Goal: Task Accomplishment & Management: Manage account settings

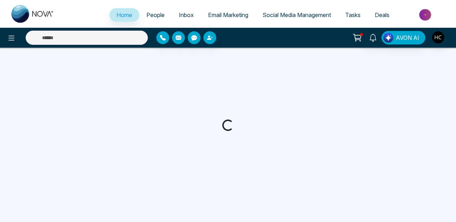
select select "*"
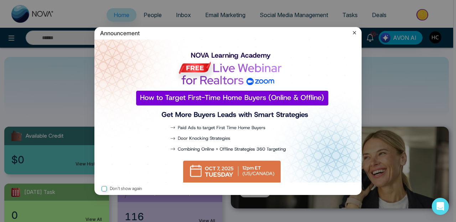
drag, startPoint x: 358, startPoint y: 32, endPoint x: 232, endPoint y: 114, distance: 149.9
click at [232, 114] on div "Announcement Don't show again" at bounding box center [228, 111] width 276 height 169
click at [395, 99] on div "Announcement Don't show again" at bounding box center [228, 111] width 456 height 222
click at [214, 58] on img at bounding box center [227, 112] width 267 height 144
click at [352, 31] on icon at bounding box center [354, 32] width 7 height 7
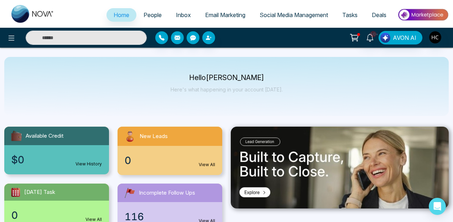
click at [144, 15] on span "People" at bounding box center [153, 14] width 18 height 7
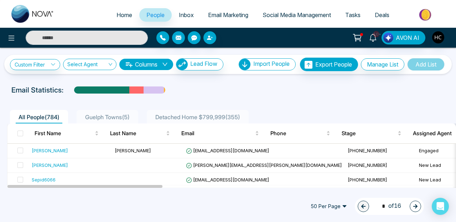
click at [342, 206] on span "50 Per Page" at bounding box center [329, 206] width 46 height 11
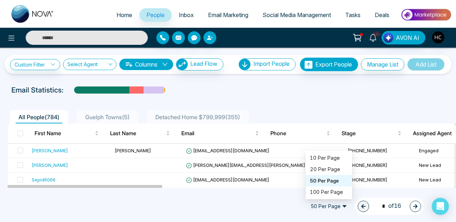
click at [319, 186] on div "50 Per Page" at bounding box center [329, 180] width 46 height 11
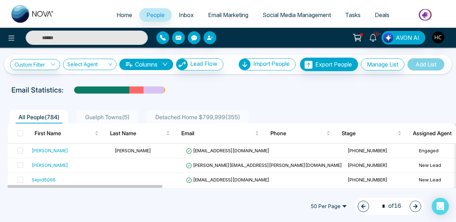
click at [318, 191] on div "50 Per Page 20 50 100 10 Per Page 20 Per Page 50 Per Page 100 Per Page 1 * of 16" at bounding box center [228, 206] width 456 height 31
click at [337, 201] on span "50 Per Page" at bounding box center [329, 206] width 46 height 11
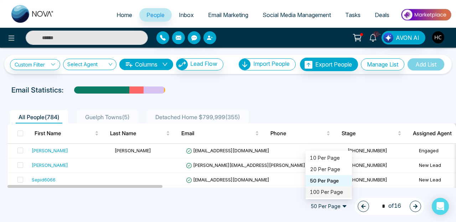
click at [326, 192] on div "100 Per Page" at bounding box center [329, 193] width 38 height 8
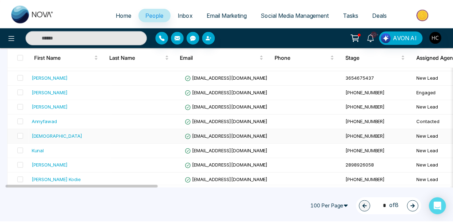
scroll to position [1264, 0]
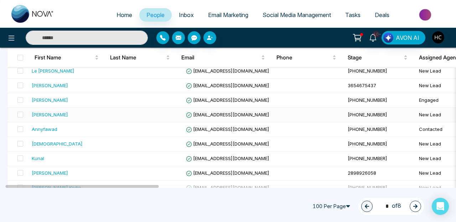
click at [58, 119] on td "Kaylaash Naicker" at bounding box center [70, 115] width 83 height 15
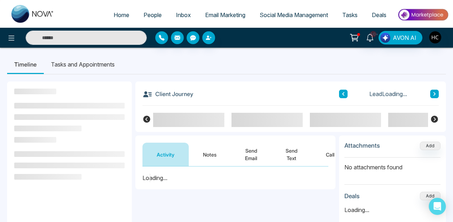
click at [206, 157] on button "Notes" at bounding box center [210, 155] width 42 height 24
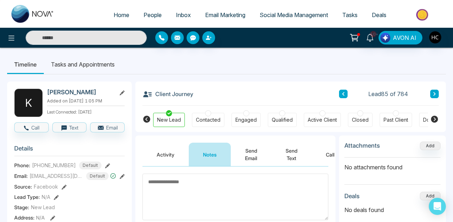
scroll to position [11, 0]
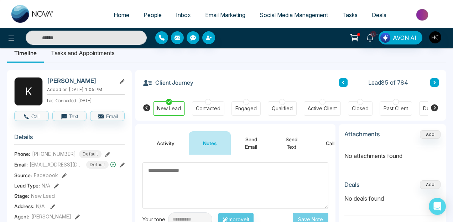
click at [436, 81] on icon at bounding box center [435, 83] width 4 height 4
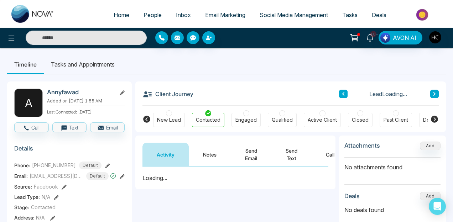
click at [212, 159] on button "Notes" at bounding box center [210, 155] width 42 height 24
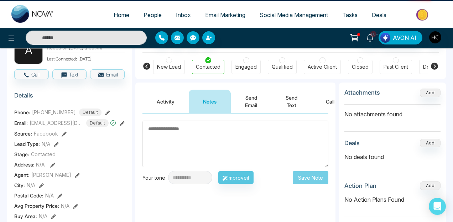
scroll to position [101, 0]
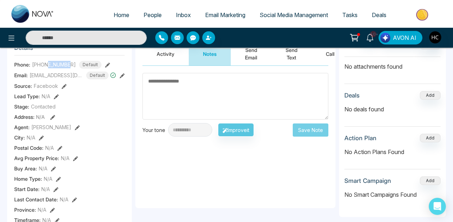
drag, startPoint x: 49, startPoint y: 69, endPoint x: 70, endPoint y: 68, distance: 21.0
click at [70, 68] on span "+16477728131" at bounding box center [54, 64] width 44 height 7
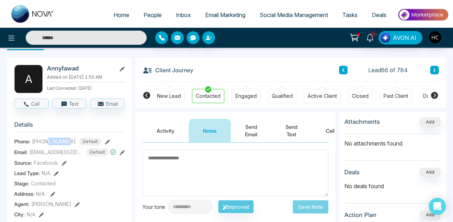
scroll to position [19, 0]
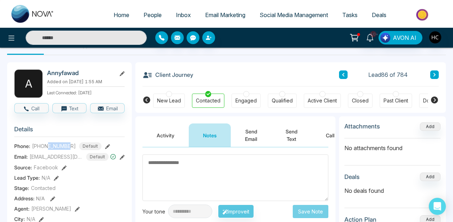
click at [438, 75] on button at bounding box center [435, 75] width 9 height 9
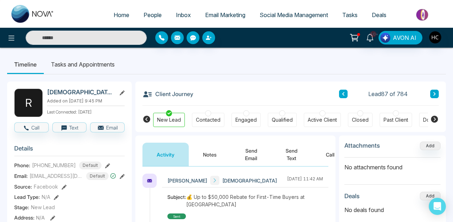
click at [210, 158] on button "Notes" at bounding box center [210, 155] width 42 height 24
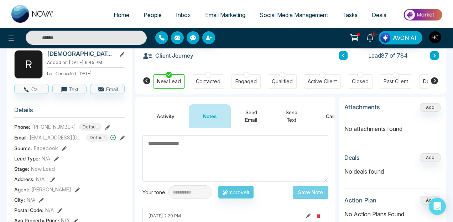
scroll to position [37, 0]
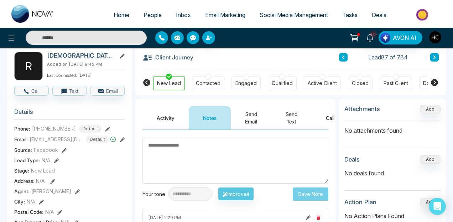
click at [340, 57] on button at bounding box center [343, 57] width 9 height 9
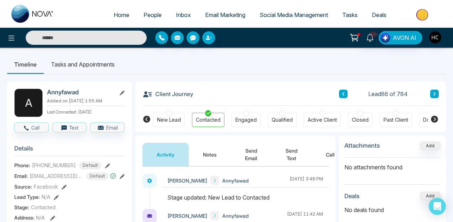
click at [214, 153] on button "Notes" at bounding box center [210, 155] width 42 height 24
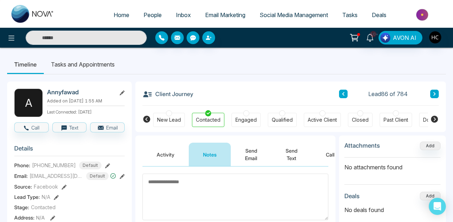
click at [181, 196] on textarea at bounding box center [236, 197] width 186 height 47
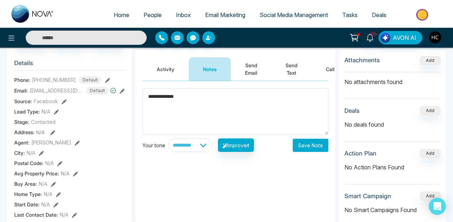
scroll to position [99, 0]
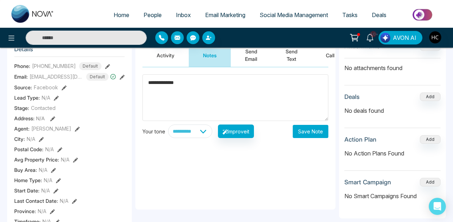
type textarea "**********"
click at [306, 129] on button "Save Note" at bounding box center [311, 131] width 36 height 13
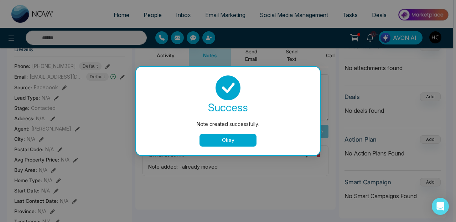
click at [244, 144] on button "Okay" at bounding box center [228, 140] width 57 height 13
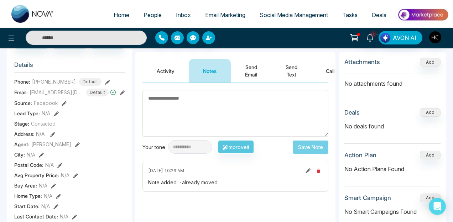
scroll to position [27, 0]
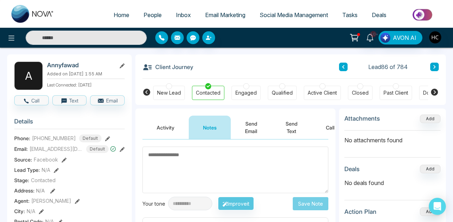
click at [436, 67] on icon at bounding box center [435, 67] width 4 height 4
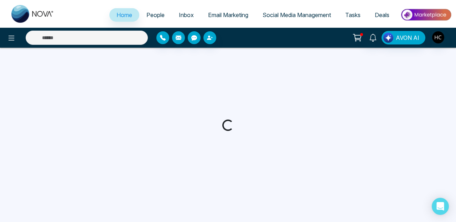
select select "*"
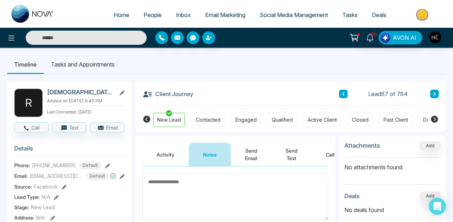
click at [433, 91] on button at bounding box center [435, 94] width 9 height 9
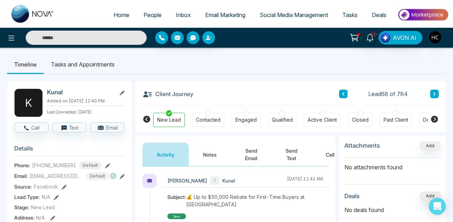
click at [206, 158] on button "Notes" at bounding box center [210, 155] width 42 height 24
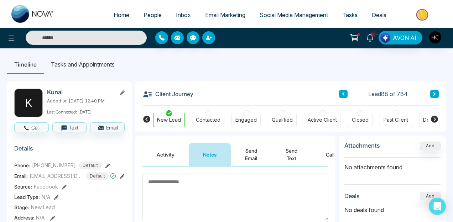
click at [436, 92] on icon at bounding box center [435, 94] width 4 height 4
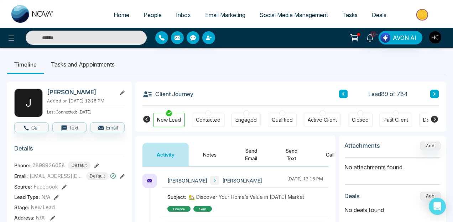
click at [214, 165] on button "Notes" at bounding box center [210, 155] width 42 height 24
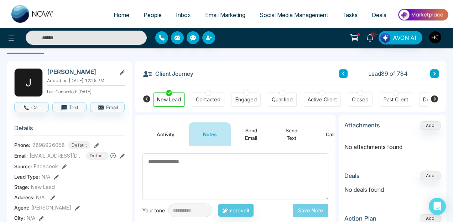
scroll to position [20, 0]
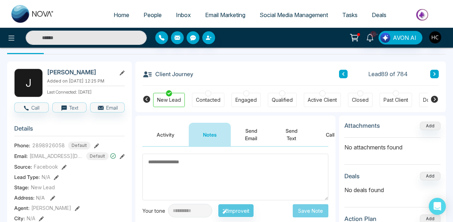
click at [438, 75] on button at bounding box center [435, 74] width 9 height 9
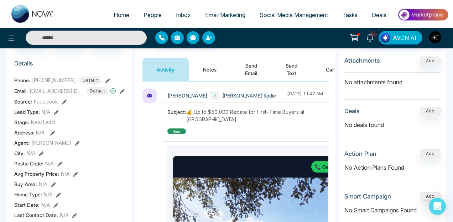
scroll to position [55, 0]
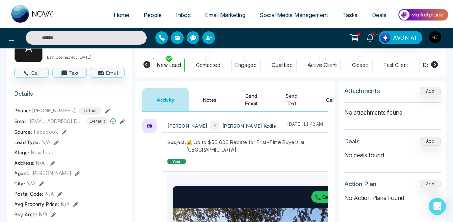
click at [201, 106] on button "Notes" at bounding box center [210, 100] width 42 height 24
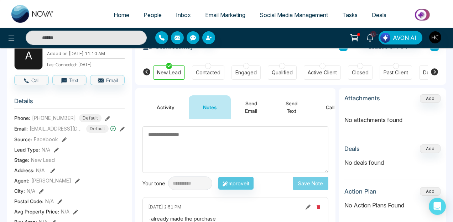
scroll to position [46, 0]
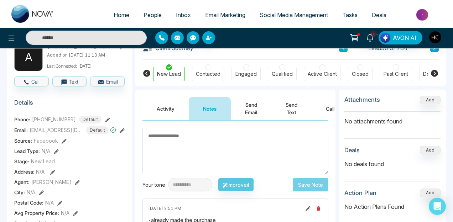
click at [433, 48] on icon at bounding box center [435, 48] width 4 height 4
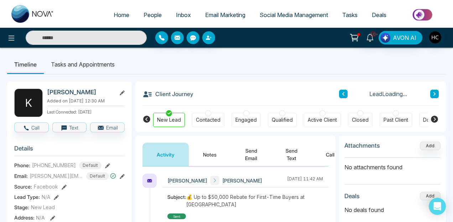
scroll to position [38, 0]
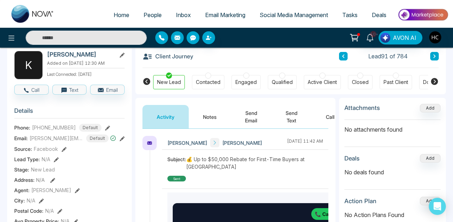
click at [215, 125] on button "Notes" at bounding box center [210, 117] width 42 height 24
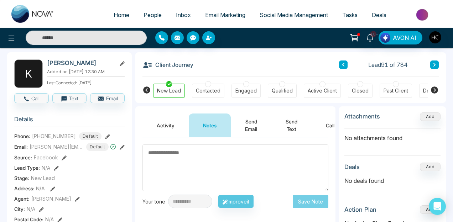
scroll to position [25, 0]
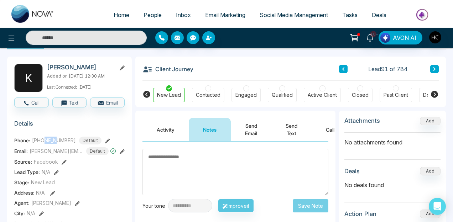
drag, startPoint x: 44, startPoint y: 146, endPoint x: 59, endPoint y: 146, distance: 15.0
click at [59, 144] on span "+916280165435" at bounding box center [54, 140] width 44 height 7
drag, startPoint x: 46, startPoint y: 145, endPoint x: 82, endPoint y: 145, distance: 35.6
click at [82, 145] on div "+916280165435 Default" at bounding box center [67, 141] width 70 height 8
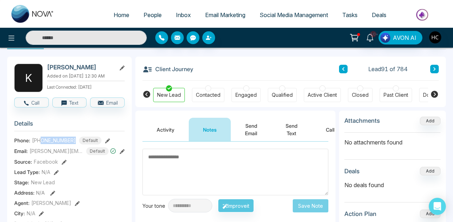
click at [438, 70] on button at bounding box center [435, 69] width 9 height 9
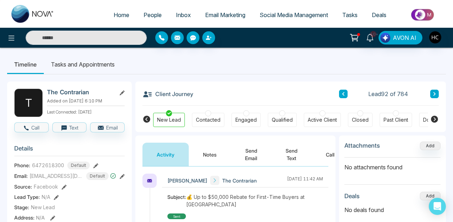
click at [217, 160] on button "Notes" at bounding box center [210, 155] width 42 height 24
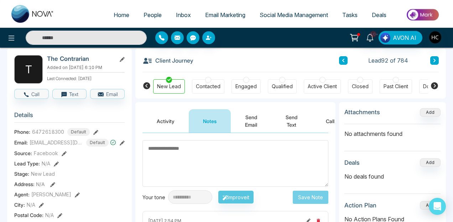
scroll to position [20, 0]
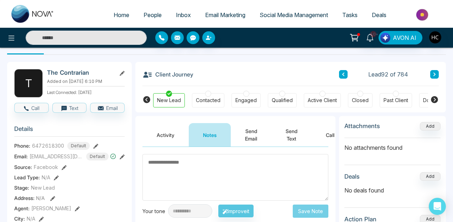
click at [436, 75] on icon at bounding box center [435, 74] width 4 height 4
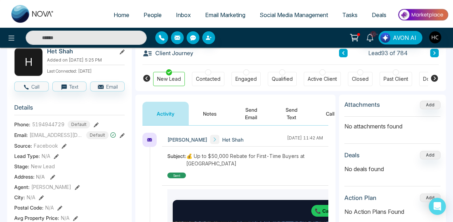
scroll to position [37, 0]
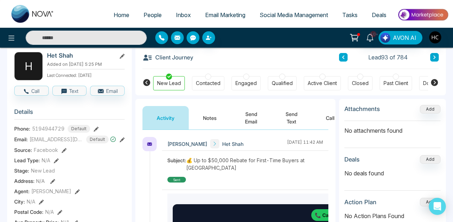
click at [344, 57] on icon at bounding box center [344, 57] width 4 height 4
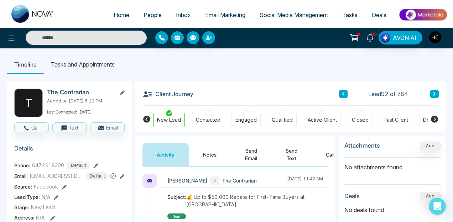
click at [213, 153] on button "Notes" at bounding box center [210, 155] width 42 height 24
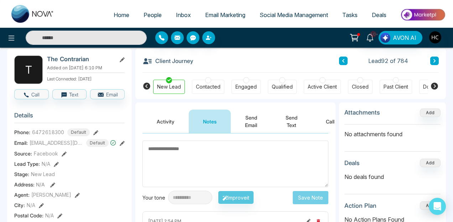
scroll to position [11, 0]
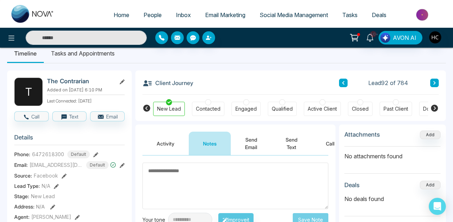
click at [124, 85] on div "The Contrarian Added on November 2 2024 | 6:10 PM Last Connected: 10 days ago" at bounding box center [86, 92] width 78 height 29
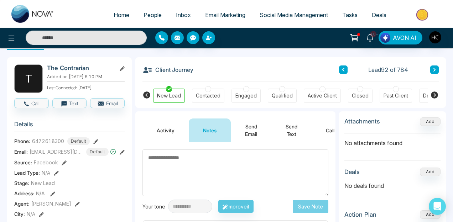
scroll to position [24, 0]
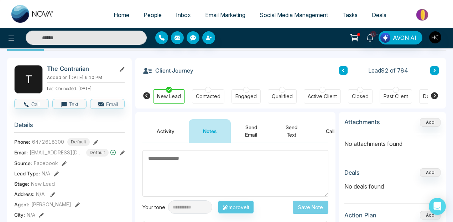
click at [439, 71] on button at bounding box center [435, 70] width 9 height 9
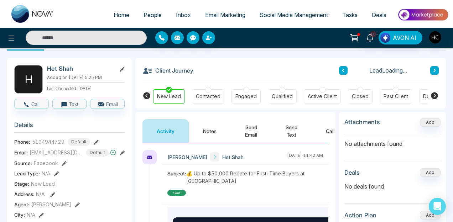
click at [345, 73] on icon at bounding box center [344, 70] width 4 height 4
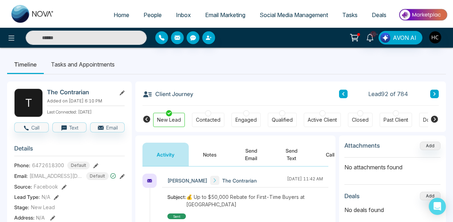
click at [208, 157] on button "Notes" at bounding box center [210, 155] width 42 height 24
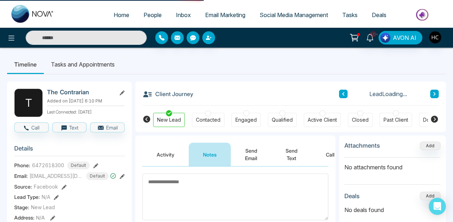
click at [180, 196] on textarea at bounding box center [236, 197] width 186 height 47
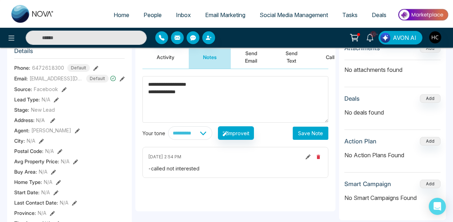
scroll to position [98, 0]
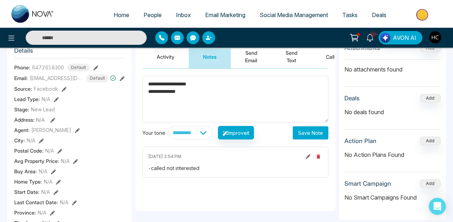
type textarea "**********"
click at [303, 134] on button "Save Note" at bounding box center [311, 133] width 36 height 13
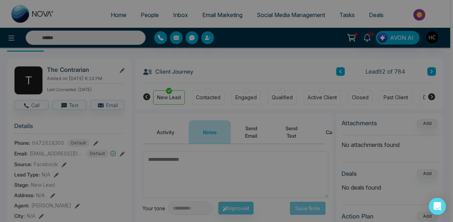
scroll to position [0, 0]
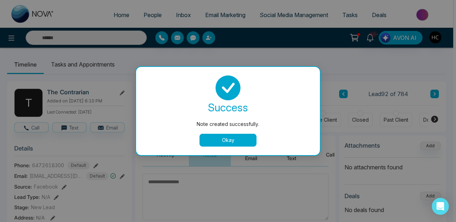
click at [247, 139] on button "Okay" at bounding box center [228, 140] width 57 height 13
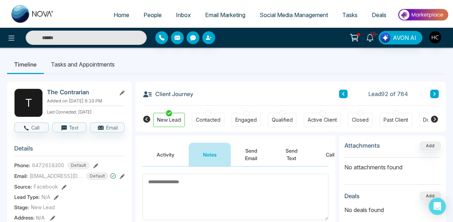
click at [435, 91] on button at bounding box center [435, 94] width 9 height 9
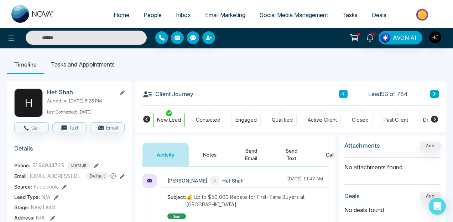
scroll to position [59, 0]
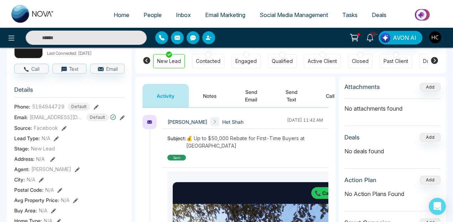
click at [219, 94] on button "Notes" at bounding box center [210, 96] width 42 height 24
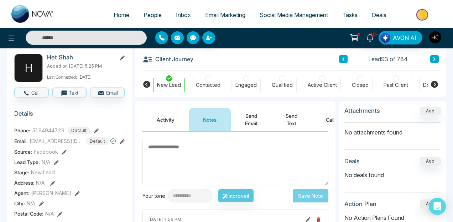
scroll to position [32, 0]
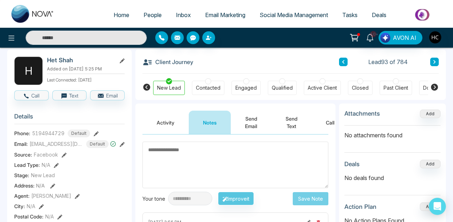
click at [436, 60] on icon at bounding box center [435, 62] width 4 height 4
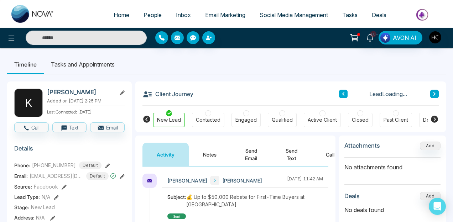
click at [210, 155] on button "Notes" at bounding box center [210, 155] width 42 height 24
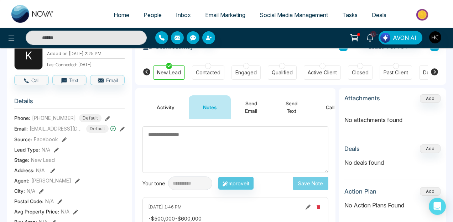
scroll to position [40, 0]
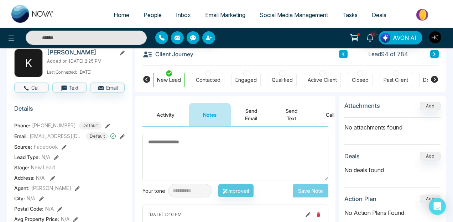
click at [169, 118] on button "Activity" at bounding box center [166, 115] width 46 height 24
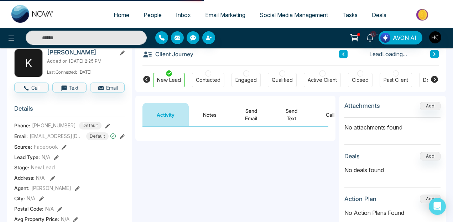
click at [219, 117] on button "Notes" at bounding box center [210, 115] width 42 height 24
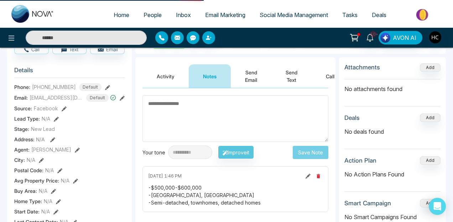
scroll to position [79, 0]
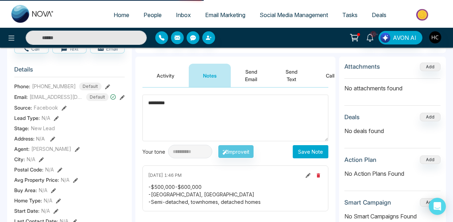
click at [122, 99] on icon at bounding box center [122, 97] width 5 height 5
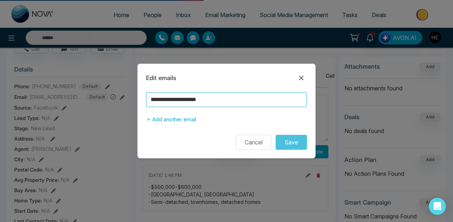
click at [196, 96] on input "**********" at bounding box center [226, 99] width 161 height 15
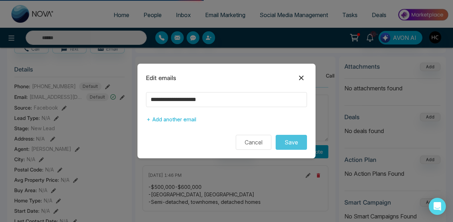
click at [299, 76] on icon at bounding box center [301, 78] width 9 height 9
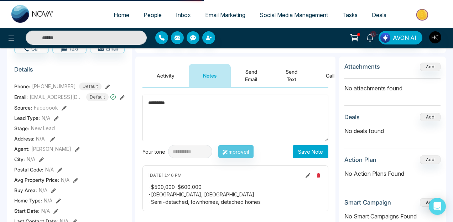
click at [202, 109] on textarea "*********" at bounding box center [236, 118] width 186 height 47
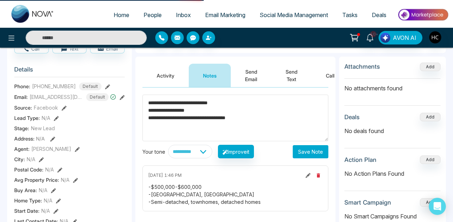
type textarea "**********"
click at [310, 154] on button "Save Note" at bounding box center [311, 151] width 36 height 13
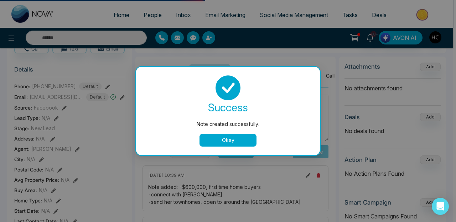
click at [247, 141] on button "Okay" at bounding box center [228, 140] width 57 height 13
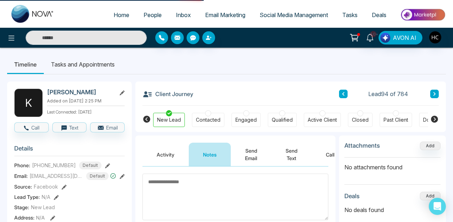
scroll to position [29, 0]
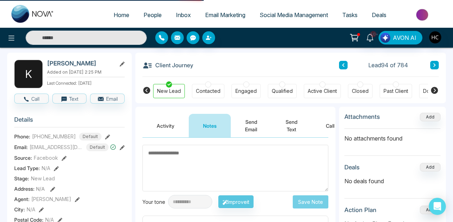
click at [118, 61] on div "Kudirat Abiola Sodiq" at bounding box center [86, 63] width 78 height 7
click at [121, 62] on icon at bounding box center [122, 64] width 5 height 5
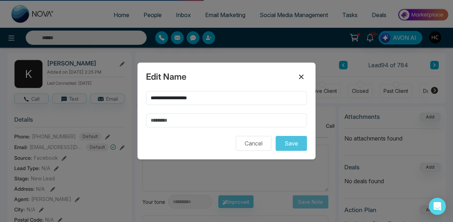
click at [304, 77] on icon at bounding box center [301, 77] width 9 height 9
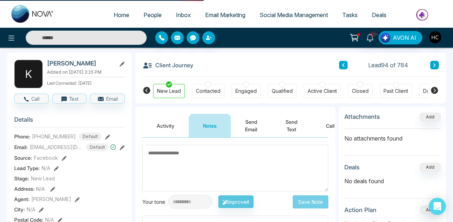
click at [123, 150] on icon at bounding box center [122, 147] width 5 height 5
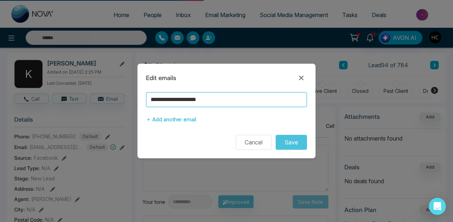
click at [177, 103] on input "**********" at bounding box center [226, 99] width 161 height 15
type input "**********"
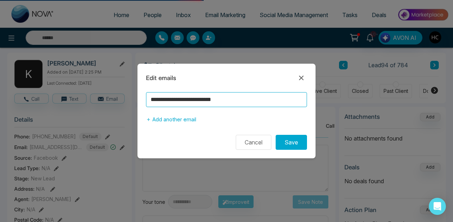
click at [276, 135] on button "Save" at bounding box center [291, 142] width 31 height 15
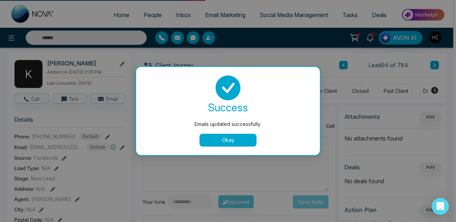
click at [238, 148] on div "success Emails updated successfully. Okay" at bounding box center [228, 111] width 184 height 88
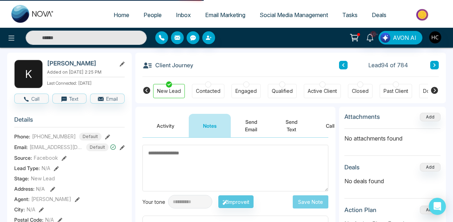
click at [252, 89] on div "Engaged" at bounding box center [246, 91] width 21 height 7
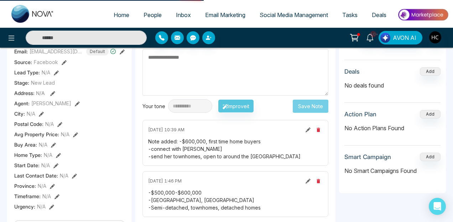
scroll to position [0, 0]
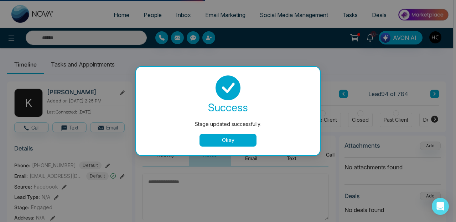
click at [234, 131] on div "success Stage updated successfully. Okay" at bounding box center [228, 111] width 167 height 71
click at [229, 138] on button "Okay" at bounding box center [228, 140] width 57 height 13
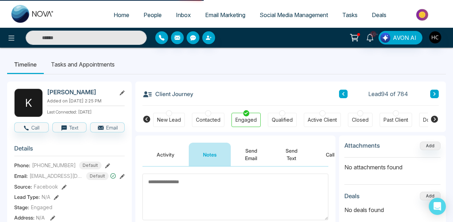
click at [434, 101] on div "Client Journey Lead 94 of 784" at bounding box center [291, 94] width 297 height 24
click at [437, 89] on div "Client Journey Lead 94 of 784" at bounding box center [291, 94] width 297 height 24
click at [435, 94] on icon at bounding box center [435, 94] width 2 height 4
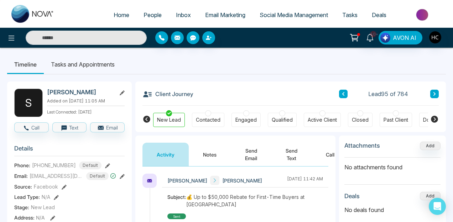
click at [210, 143] on button "Notes" at bounding box center [210, 155] width 42 height 24
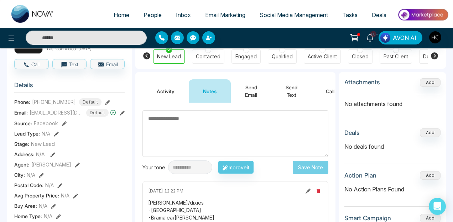
scroll to position [115, 0]
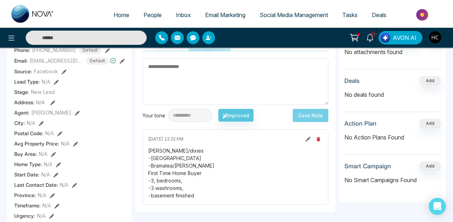
drag, startPoint x: 197, startPoint y: 198, endPoint x: 137, endPoint y: 152, distance: 75.8
click at [137, 152] on div "**********" at bounding box center [235, 131] width 200 height 161
click at [221, 184] on div "Bovaird/dixies -Brampton -Bramalea/Bovaird First Time Home Buyer -3, bedrooms, …" at bounding box center [235, 173] width 175 height 52
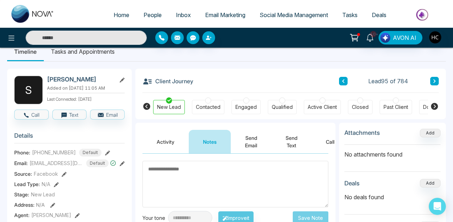
scroll to position [12, 0]
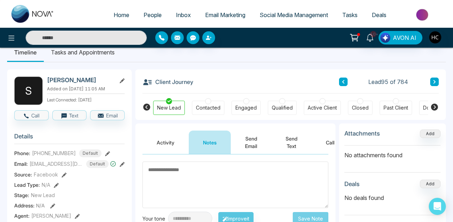
click at [176, 185] on textarea at bounding box center [236, 185] width 186 height 47
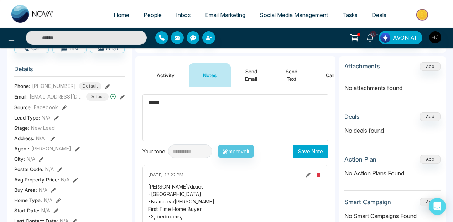
scroll to position [66, 0]
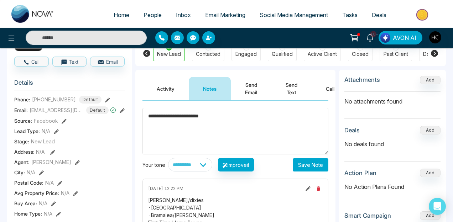
click at [207, 115] on textarea "**********" at bounding box center [236, 131] width 186 height 47
click at [227, 118] on textarea "**********" at bounding box center [236, 131] width 186 height 47
type textarea "**********"
click at [305, 166] on button "Save Note" at bounding box center [311, 165] width 36 height 13
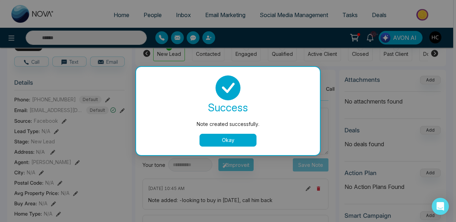
click at [224, 135] on button "Okay" at bounding box center [228, 140] width 57 height 13
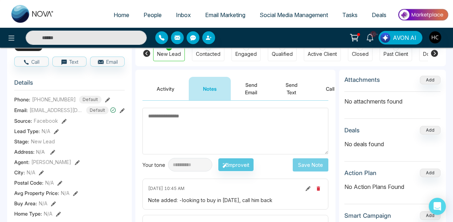
click at [237, 57] on div "Engaged" at bounding box center [246, 54] width 21 height 7
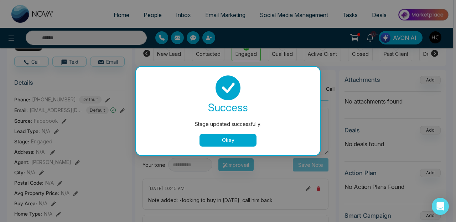
click at [224, 134] on button "Okay" at bounding box center [228, 140] width 57 height 13
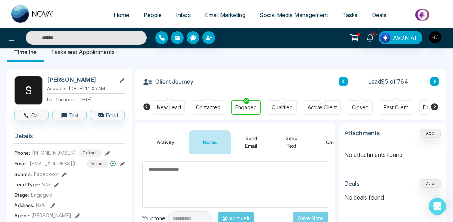
scroll to position [0, 0]
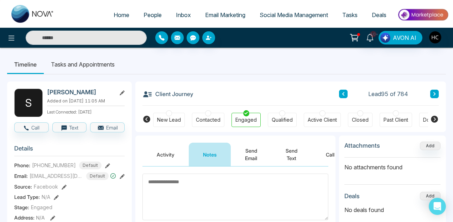
click at [435, 96] on icon at bounding box center [435, 94] width 4 height 4
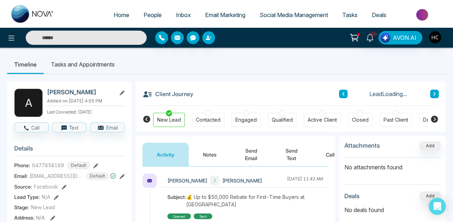
click at [211, 143] on button "Notes" at bounding box center [210, 155] width 42 height 24
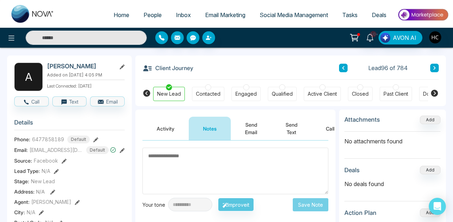
scroll to position [16, 0]
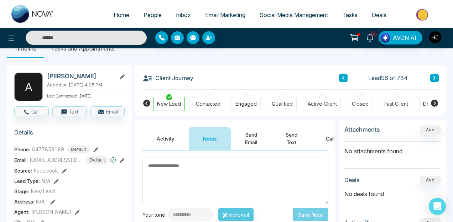
click at [442, 81] on div "Client Journey Lead 96 of 784 New Lead Contacted Engaged Qualified Active Clien…" at bounding box center [290, 91] width 311 height 51
click at [437, 78] on button at bounding box center [435, 78] width 9 height 9
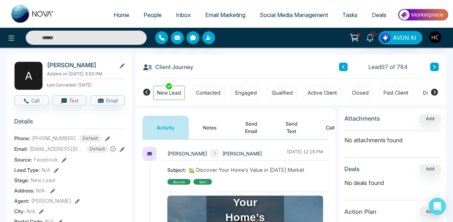
scroll to position [36, 0]
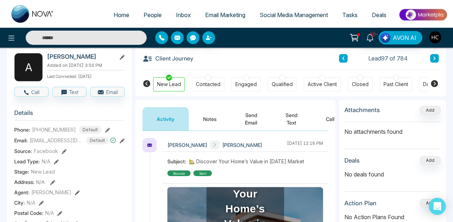
click at [210, 129] on button "Notes" at bounding box center [210, 119] width 42 height 24
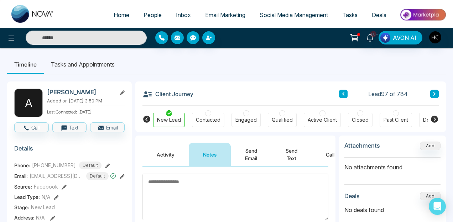
scroll to position [16, 0]
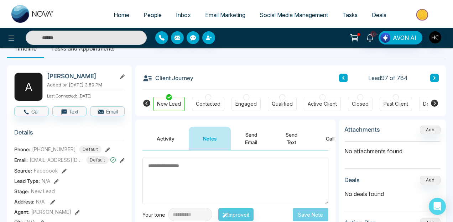
click at [167, 139] on button "Activity" at bounding box center [166, 139] width 46 height 24
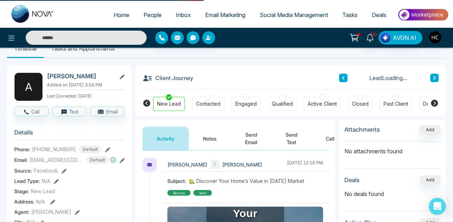
scroll to position [57, 0]
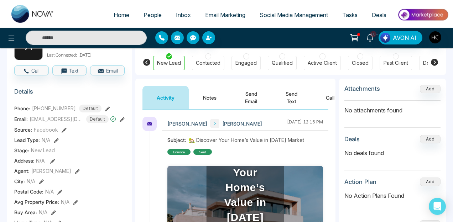
click at [217, 93] on button "Notes" at bounding box center [210, 98] width 42 height 24
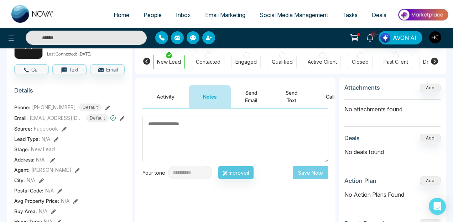
scroll to position [58, 0]
click at [171, 101] on button "Activity" at bounding box center [166, 97] width 46 height 24
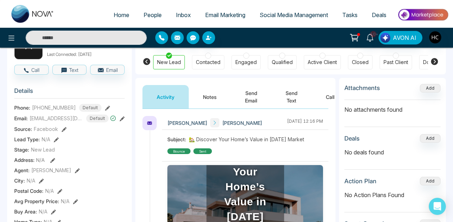
click at [212, 97] on button "Notes" at bounding box center [210, 97] width 42 height 24
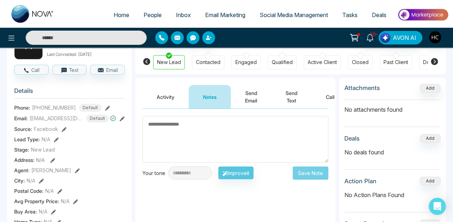
click at [209, 63] on div "Contacted" at bounding box center [208, 62] width 25 height 7
click at [188, 135] on textarea at bounding box center [236, 139] width 186 height 47
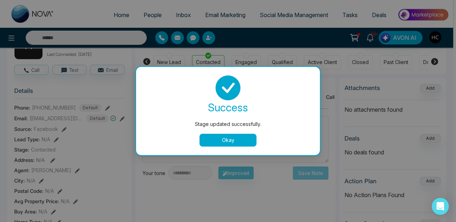
click at [218, 137] on button "Okay" at bounding box center [228, 140] width 57 height 13
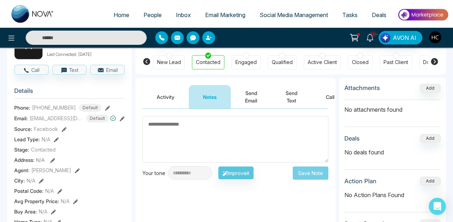
click at [201, 133] on textarea at bounding box center [236, 139] width 186 height 47
click at [163, 126] on textarea at bounding box center [236, 139] width 186 height 47
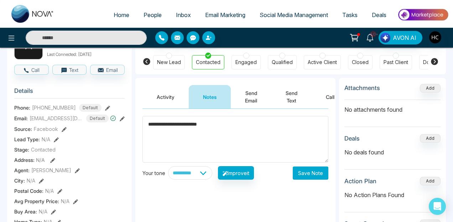
type textarea "**********"
click at [307, 171] on button "Save Note" at bounding box center [311, 173] width 36 height 13
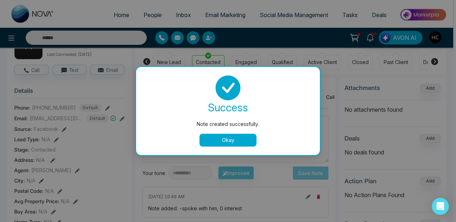
click at [249, 138] on button "Okay" at bounding box center [228, 140] width 57 height 13
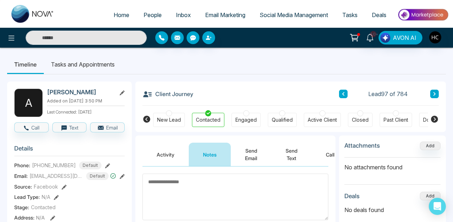
click at [438, 90] on button at bounding box center [435, 94] width 9 height 9
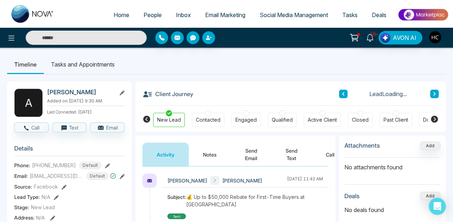
click at [205, 153] on button "Notes" at bounding box center [210, 155] width 42 height 24
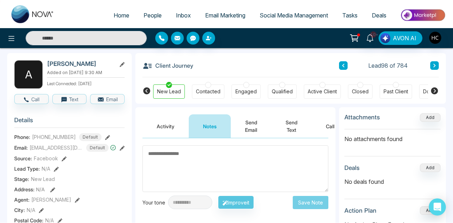
scroll to position [9, 0]
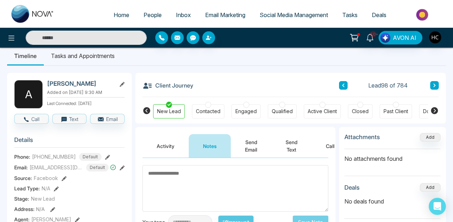
click at [180, 177] on textarea at bounding box center [236, 188] width 186 height 47
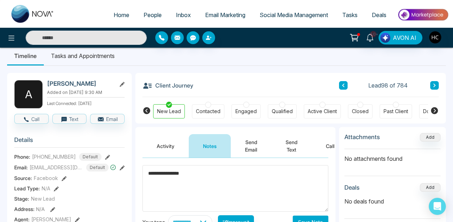
type textarea "**********"
click at [314, 222] on button "Save Note" at bounding box center [311, 222] width 36 height 13
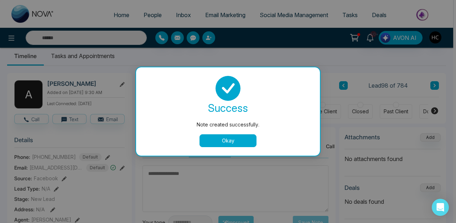
click at [314, 217] on div "Note created successfully. success Note created successfully. Okay" at bounding box center [228, 111] width 456 height 223
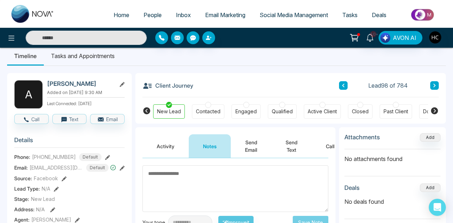
click at [431, 76] on div "Client Journey Lead 98 of 784" at bounding box center [291, 85] width 297 height 24
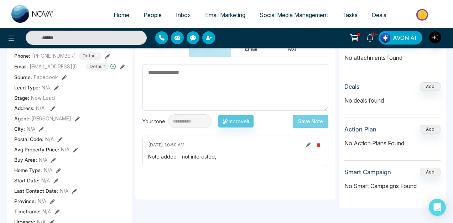
scroll to position [0, 0]
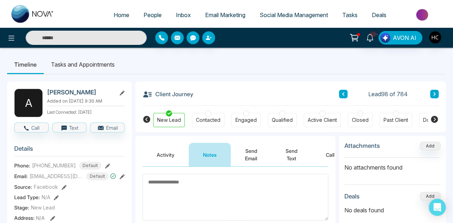
click at [437, 95] on button at bounding box center [435, 94] width 9 height 9
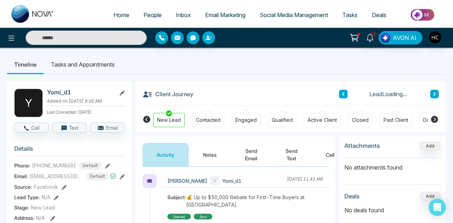
click at [212, 153] on button "Notes" at bounding box center [210, 155] width 42 height 24
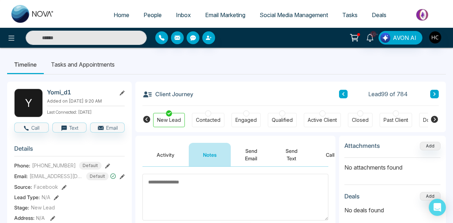
click at [437, 93] on button at bounding box center [435, 94] width 9 height 9
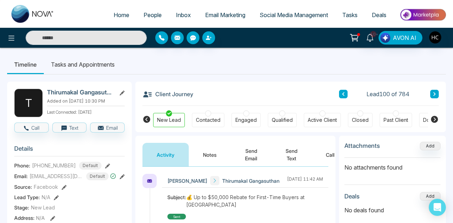
click at [198, 156] on button "Notes" at bounding box center [210, 155] width 42 height 24
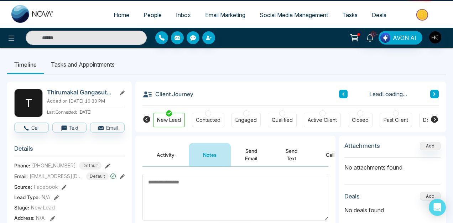
scroll to position [33, 0]
